Goal: Information Seeking & Learning: Learn about a topic

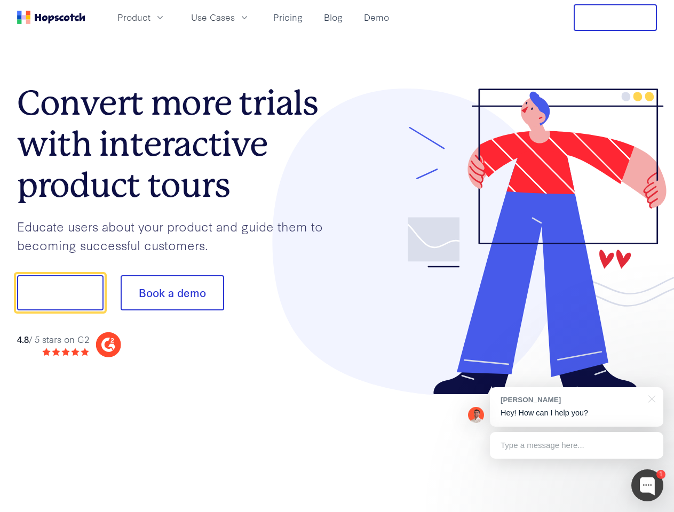
click at [337, 256] on div at bounding box center [497, 242] width 320 height 307
click at [151, 17] on span "Product" at bounding box center [133, 17] width 33 height 13
click at [235, 17] on span "Use Cases" at bounding box center [213, 17] width 44 height 13
click at [616, 18] on button "Free Trial" at bounding box center [615, 17] width 83 height 27
click at [60, 293] on button "Show me!" at bounding box center [60, 292] width 86 height 35
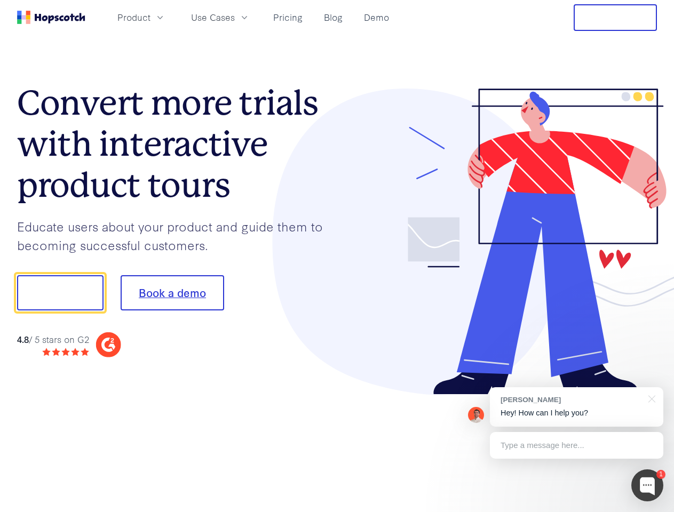
click at [172, 293] on button "Book a demo" at bounding box center [173, 292] width 104 height 35
click at [648, 486] on div at bounding box center [648, 486] width 32 height 32
click at [577, 407] on div "[PERSON_NAME] Hey! How can I help you?" at bounding box center [576, 408] width 173 height 40
click at [650, 398] on div at bounding box center [563, 363] width 200 height 213
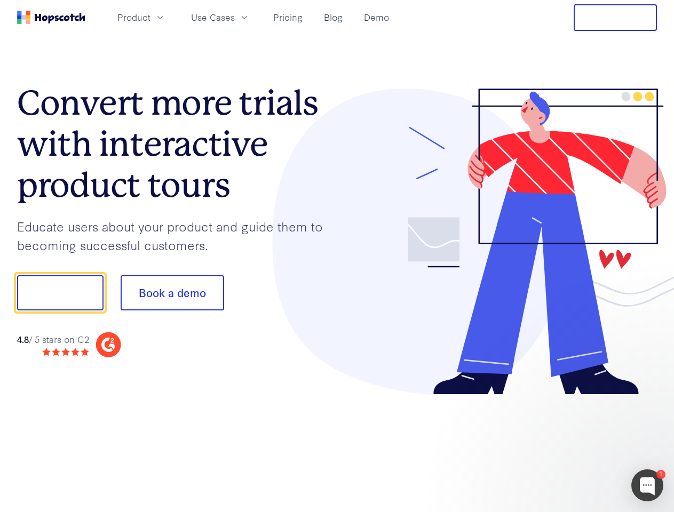
click at [577, 446] on div at bounding box center [563, 363] width 200 height 213
